Goal: Task Accomplishment & Management: Complete application form

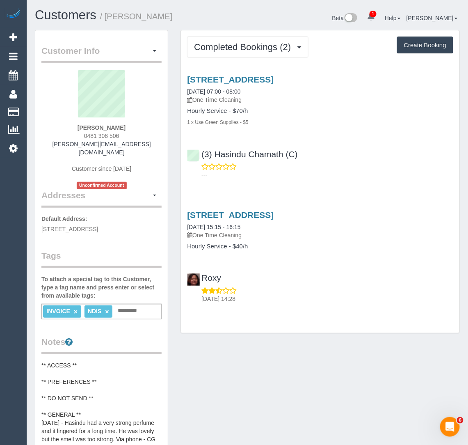
drag, startPoint x: 71, startPoint y: 123, endPoint x: 133, endPoint y: 127, distance: 62.1
click at [133, 127] on div "Fiona Kranenbroek 0481 308 506 fiona.kranenbroek@yahoo.com.au Customer since 20…" at bounding box center [101, 129] width 120 height 119
copy strong "Fiona Kranenbroek"
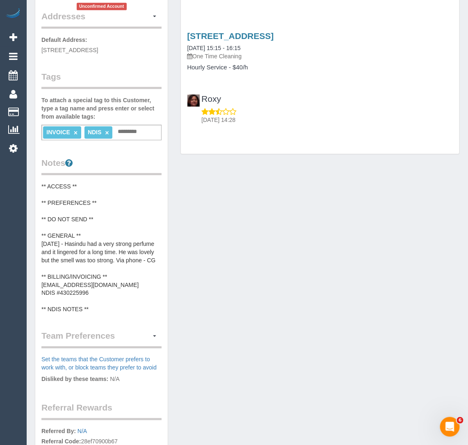
scroll to position [185, 0]
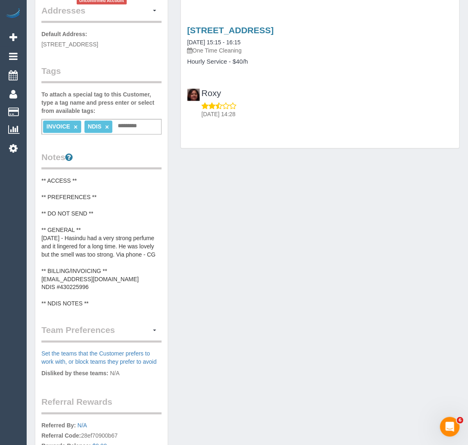
click at [87, 276] on pre "** ACCESS ** ** PREFERENCES ** ** DO NOT SEND ** ** GENERAL ** [DATE] - Hasindu…" at bounding box center [101, 242] width 120 height 131
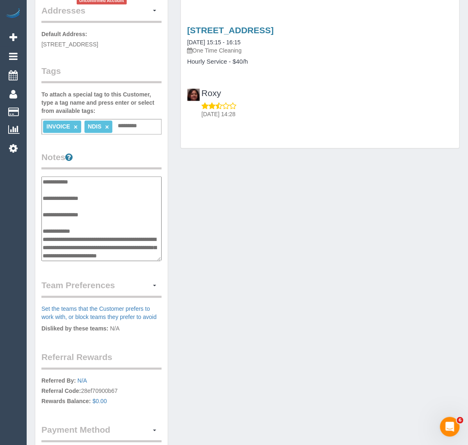
scroll to position [57, 0]
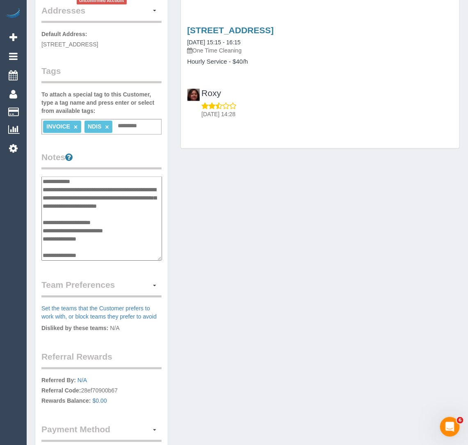
drag, startPoint x: 94, startPoint y: 228, endPoint x: 43, endPoint y: 228, distance: 51.3
click at [43, 228] on textarea "**********" at bounding box center [101, 219] width 121 height 84
click at [119, 220] on textarea "**********" at bounding box center [101, 219] width 121 height 84
drag, startPoint x: 141, startPoint y: 219, endPoint x: 42, endPoint y: 221, distance: 98.5
click at [42, 221] on textarea "**********" at bounding box center [101, 219] width 121 height 84
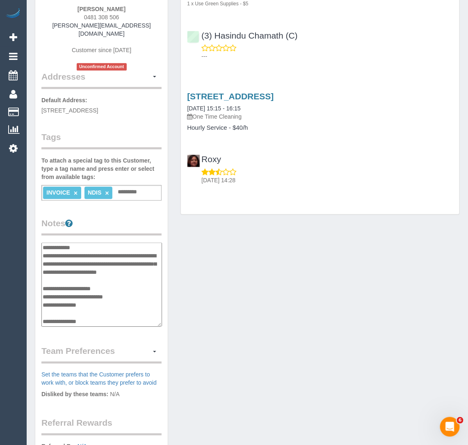
scroll to position [0, 0]
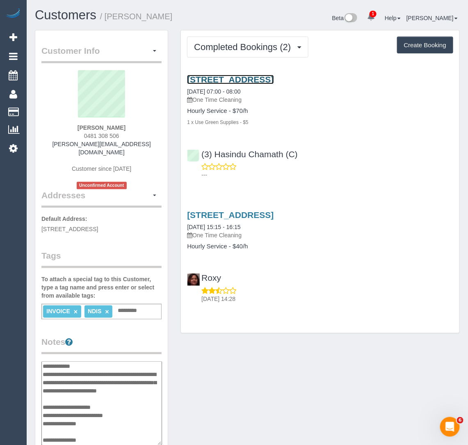
click at [248, 80] on link "2/130 Flinders Street, Thornbury, VIC 3071" at bounding box center [230, 79] width 87 height 9
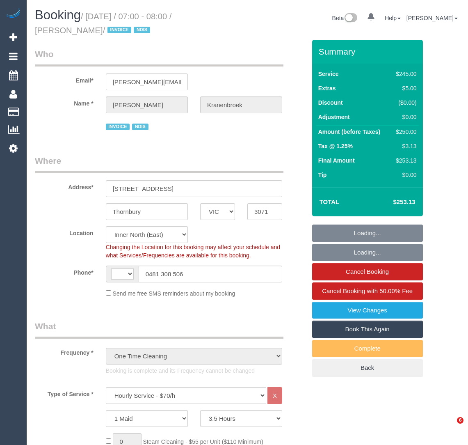
select select "VIC"
select select "210"
select select "string:check"
select select "number:28"
select select "number:14"
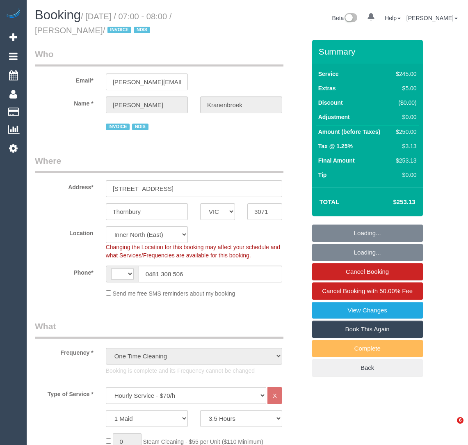
select select "number:19"
select select "number:24"
select select "string:AU"
select select "spot1"
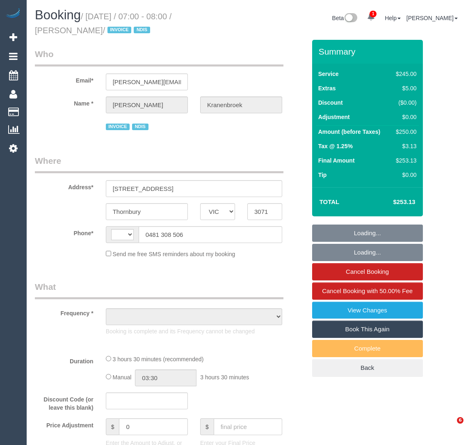
select select "VIC"
select select "string:AU"
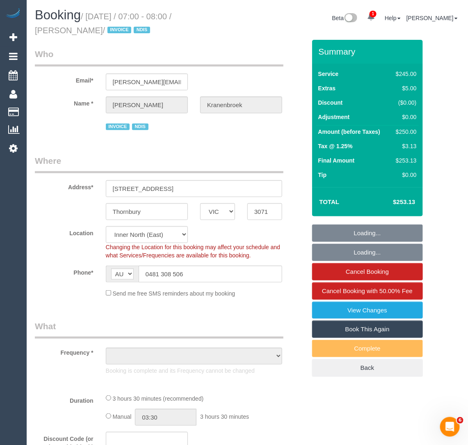
select select "object:566"
select select "210"
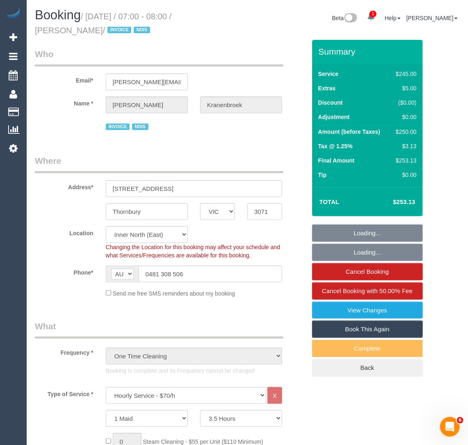
select select "object:1691"
select select "spot1"
select select "number:28"
select select "number:14"
select select "number:19"
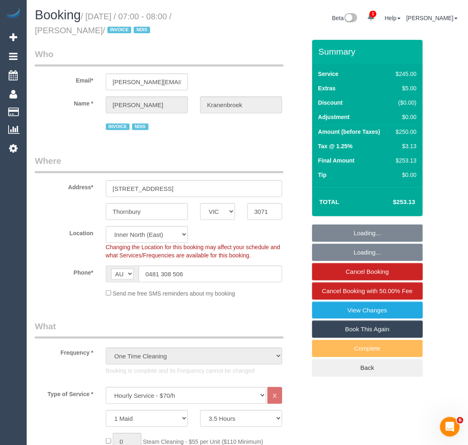
select select "number:24"
